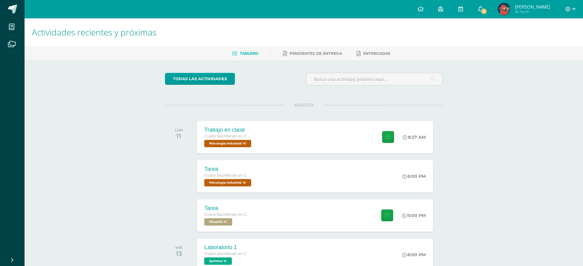
click at [487, 12] on span "9" at bounding box center [483, 11] width 7 height 7
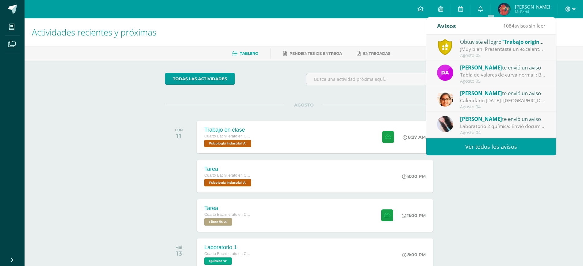
click at [528, 51] on div "¡Muy bien! Presentaste un excelente proyecto que se diferenció por ser único y …" at bounding box center [502, 49] width 85 height 7
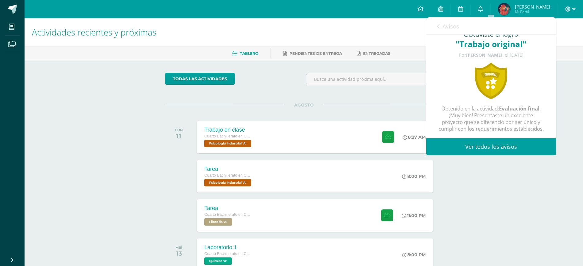
scroll to position [24, 0]
click at [513, 144] on link "Ver todos los avisos" at bounding box center [491, 147] width 130 height 17
click at [383, 114] on div "AGOSTO LUN 11 Trabajo en clase Cuarto Bachillerato en CCLL en Diseño Grafico Ps…" at bounding box center [303, 129] width 277 height 49
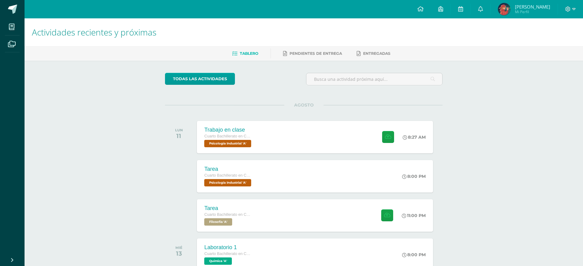
click at [510, 11] on img at bounding box center [504, 9] width 12 height 12
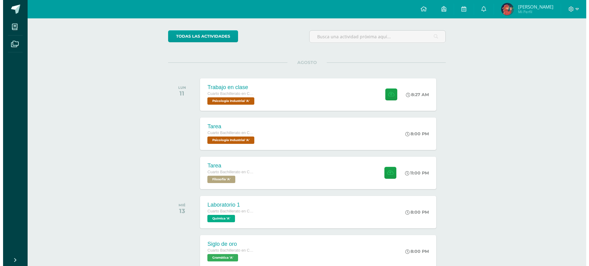
scroll to position [77, 0]
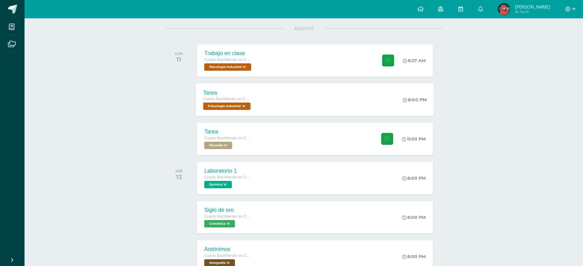
click at [236, 98] on span "Cuarto Bachillerato en CCLL en Diseño Grafico" at bounding box center [226, 99] width 47 height 4
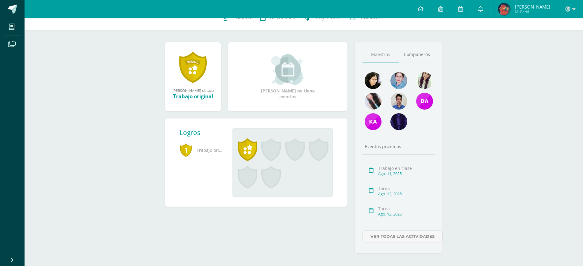
scroll to position [78, 0]
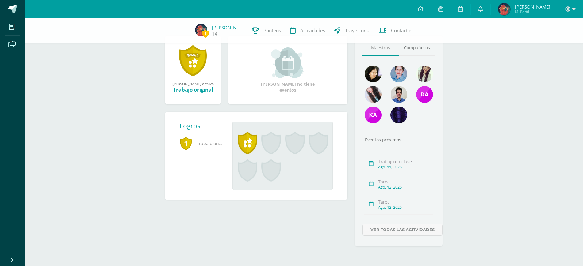
drag, startPoint x: 198, startPoint y: 204, endPoint x: 175, endPoint y: 214, distance: 25.7
click at [175, 214] on div "Josué David ganó el logro: Trabajo original Asignado por María Escobar 05 de Ag…" at bounding box center [256, 145] width 190 height 219
click at [251, 143] on span at bounding box center [248, 143] width 20 height 23
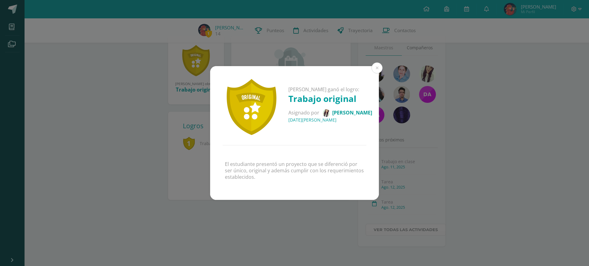
click at [0, 151] on div "Josué David ganó el logro: Trabajo original Asignado por María Escobar 05 de Ag…" at bounding box center [294, 133] width 589 height 266
